Goal: Task Accomplishment & Management: Manage account settings

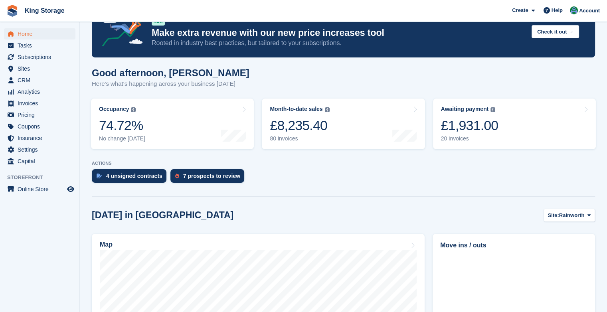
scroll to position [24, 0]
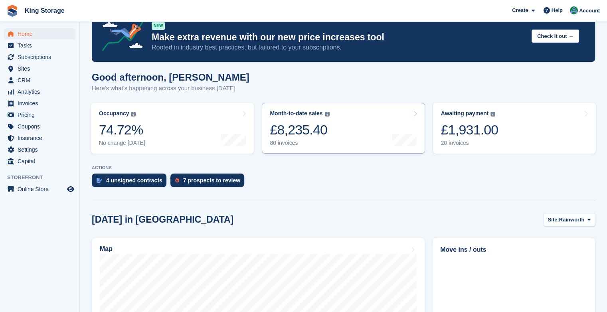
click at [414, 113] on icon at bounding box center [415, 114] width 4 height 6
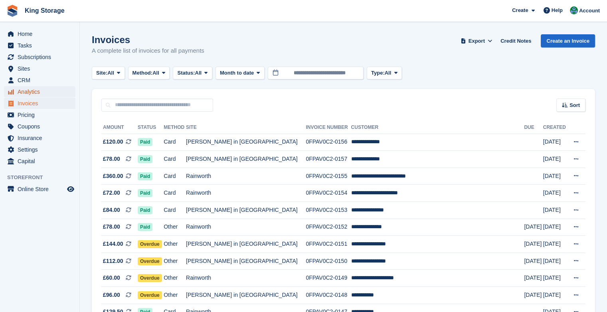
click at [35, 93] on span "Analytics" at bounding box center [42, 91] width 48 height 11
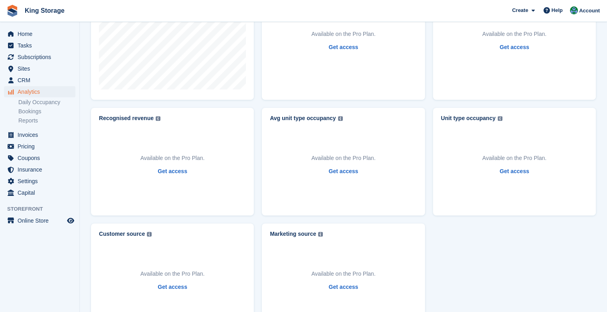
scroll to position [294, 0]
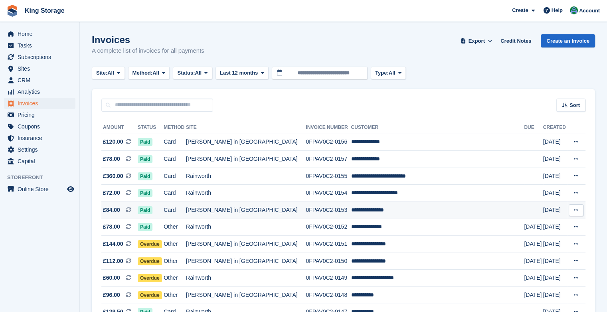
click at [159, 218] on td "Paid" at bounding box center [151, 210] width 26 height 17
click at [29, 35] on span "Home" at bounding box center [42, 33] width 48 height 11
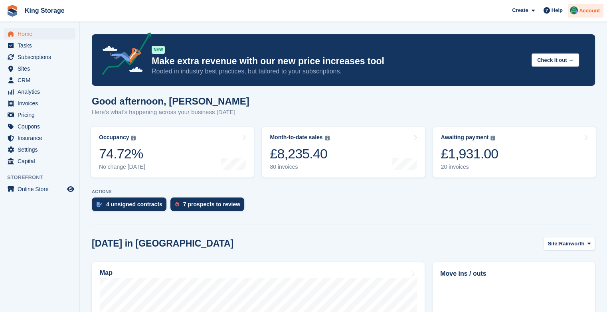
click at [582, 12] on span "Account" at bounding box center [589, 11] width 21 height 8
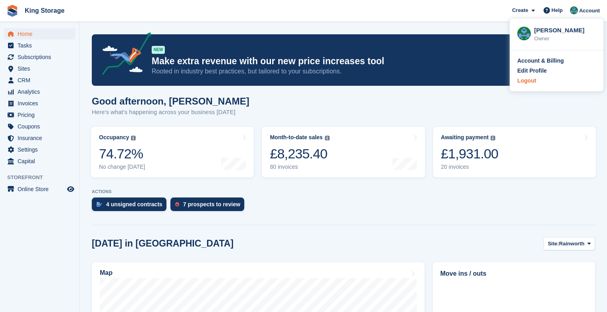
click at [527, 79] on div "Logout" at bounding box center [526, 81] width 19 height 8
